Goal: Learn about a topic

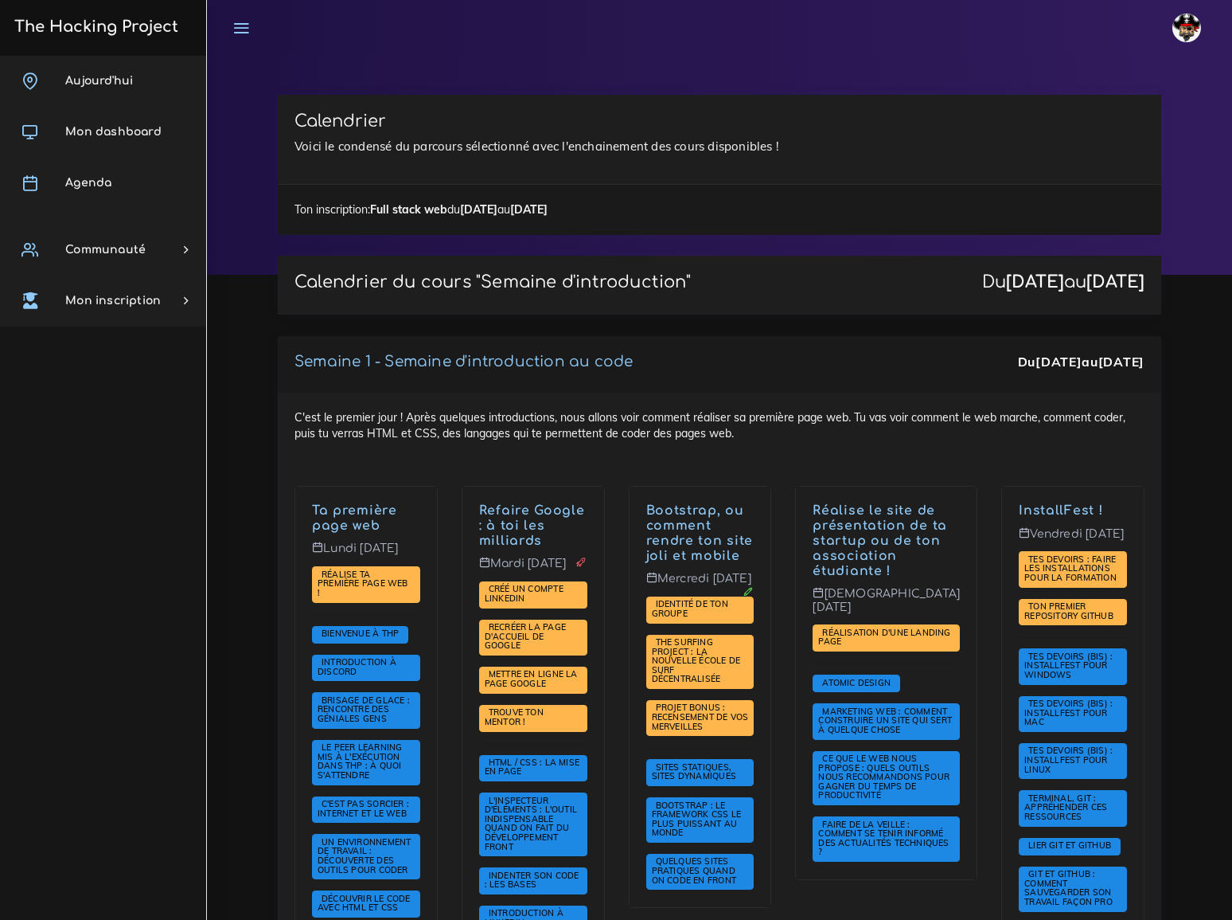
scroll to position [3619, 0]
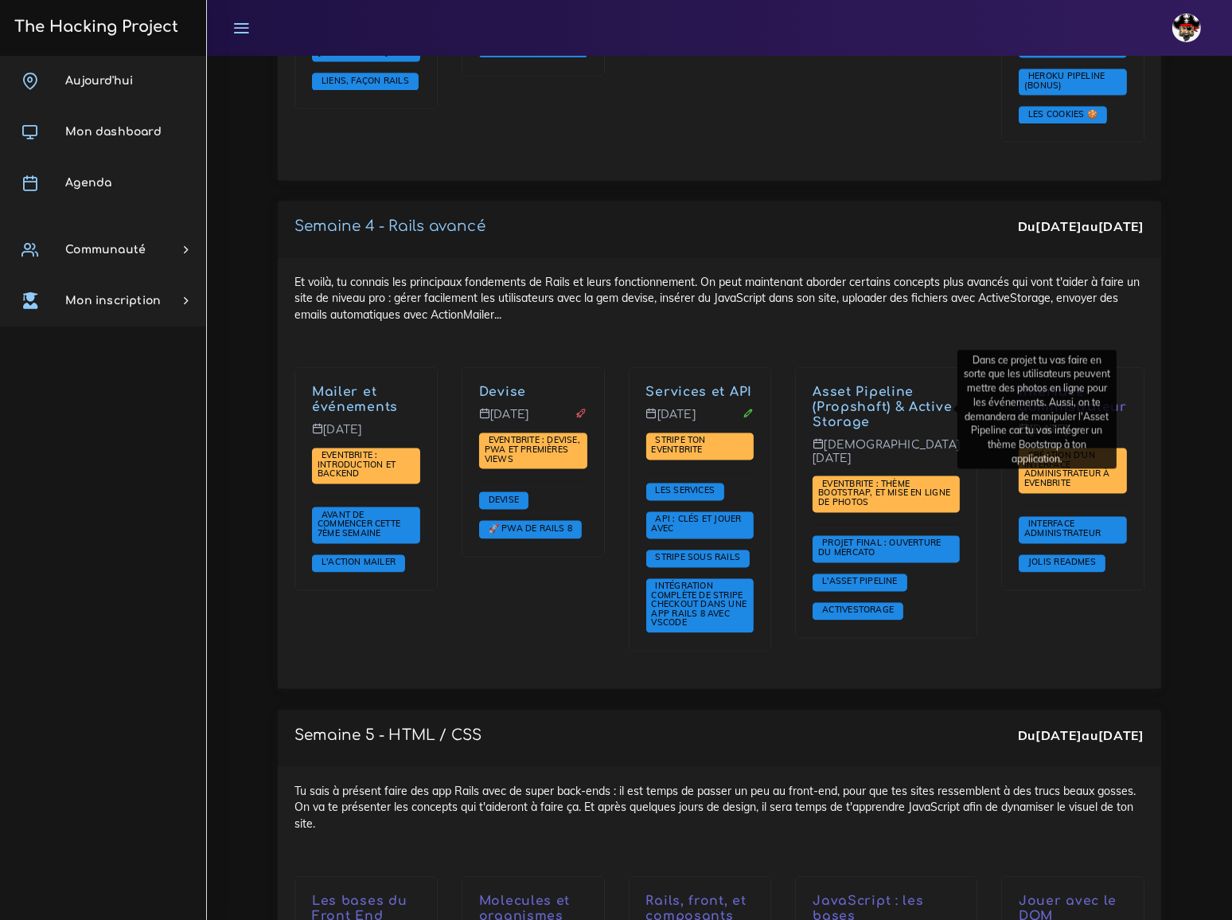
click at [1057, 572] on div "Interface administrateur Vendredi 17 oct. Création d'un interface administrateu…" at bounding box center [1073, 519] width 167 height 305
